Goal: Task Accomplishment & Management: Use online tool/utility

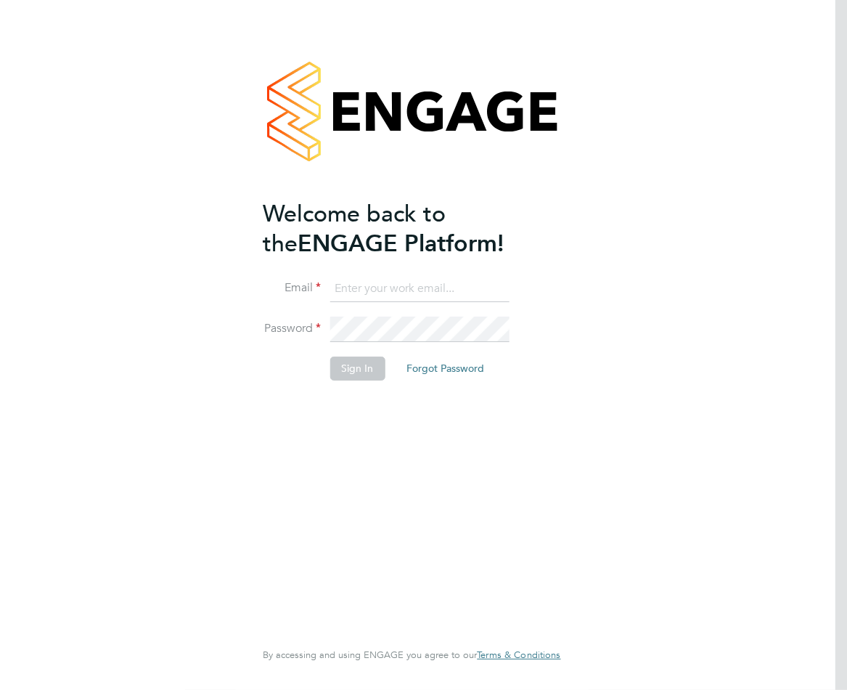
type input "[EMAIL_ADDRESS][DOMAIN_NAME]"
click at [367, 364] on button "Sign In" at bounding box center [357, 368] width 55 height 23
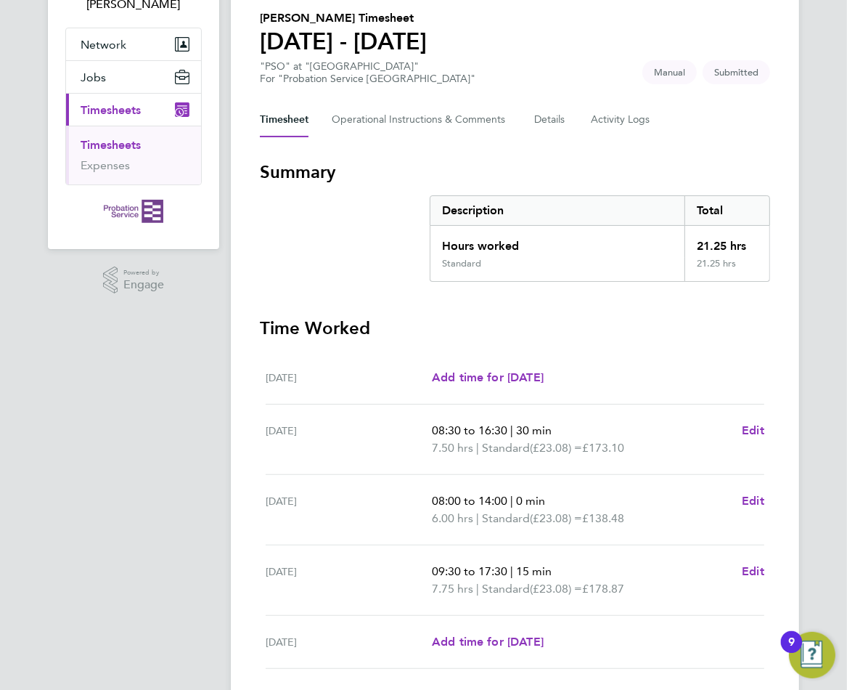
scroll to position [322, 0]
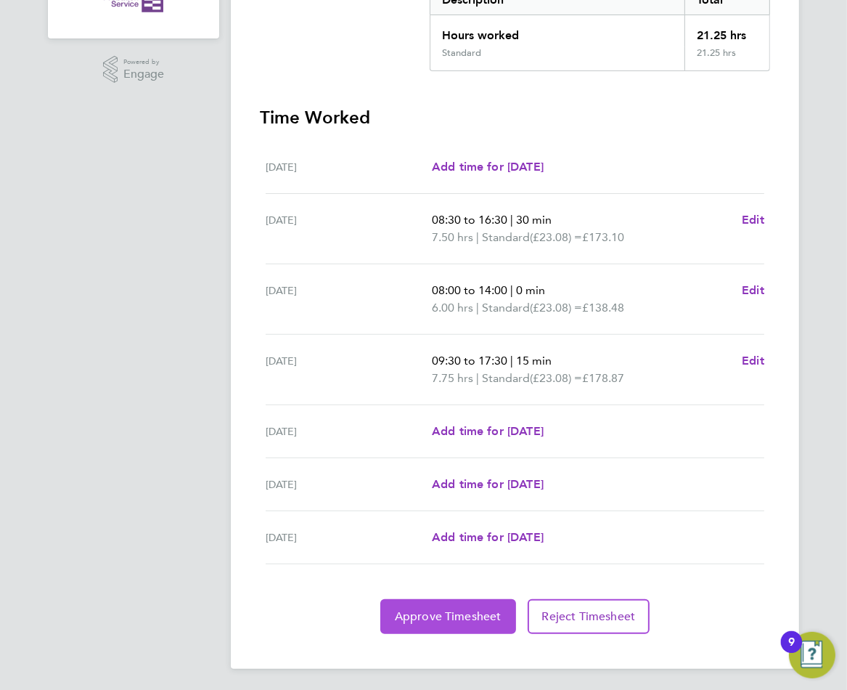
click at [432, 605] on button "Approve Timesheet" at bounding box center [449, 616] width 136 height 35
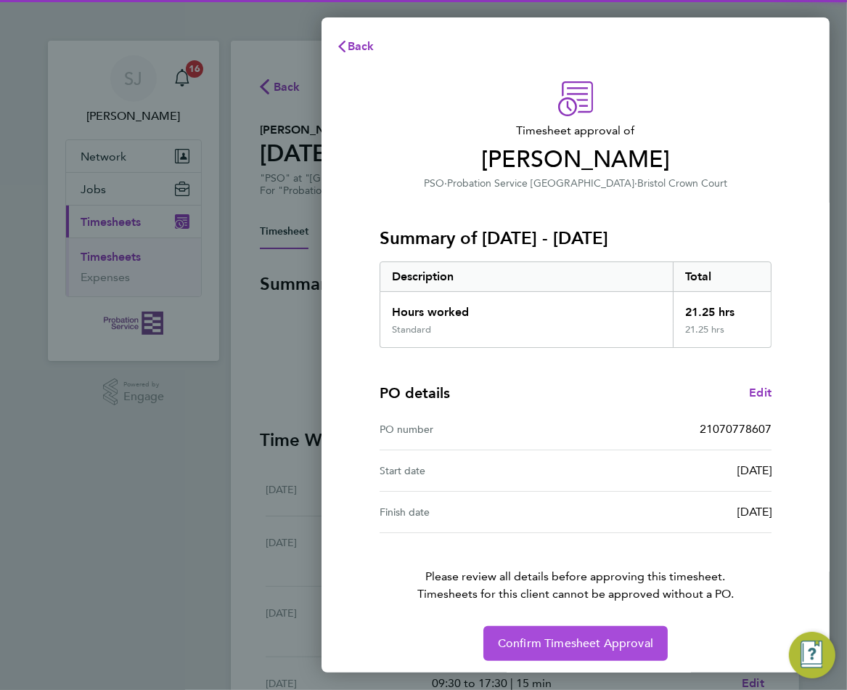
click at [548, 640] on span "Confirm Timesheet Approval" at bounding box center [575, 643] width 155 height 15
